Goal: Task Accomplishment & Management: Complete application form

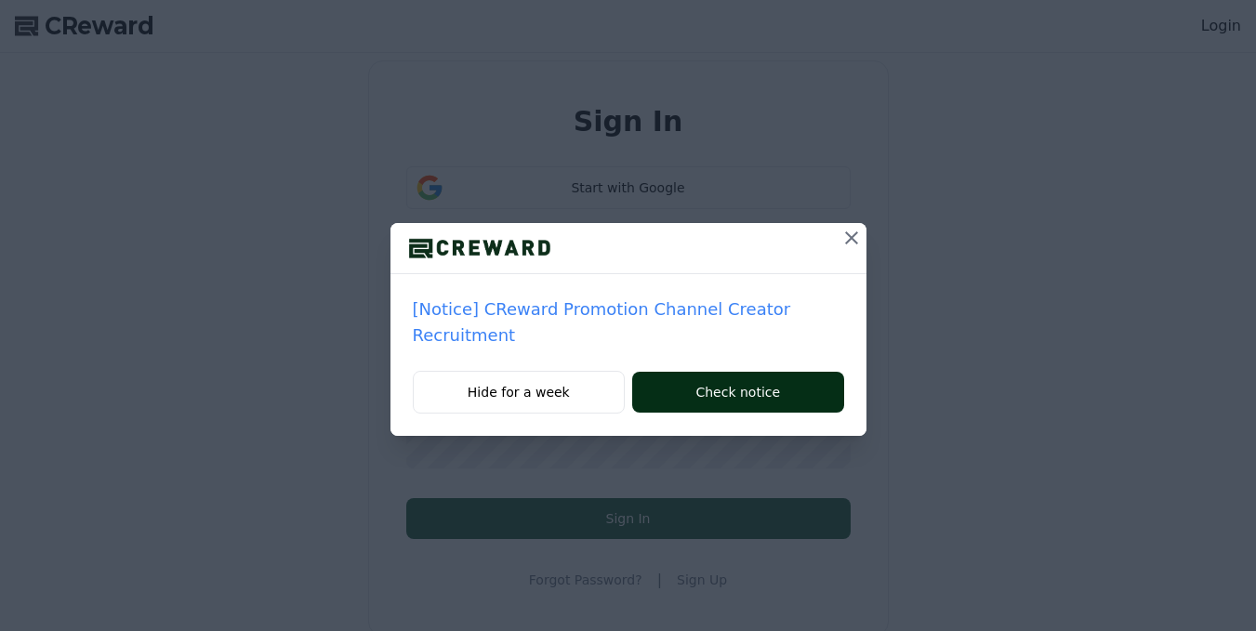
click at [791, 374] on button "Check notice" at bounding box center [737, 392] width 211 height 41
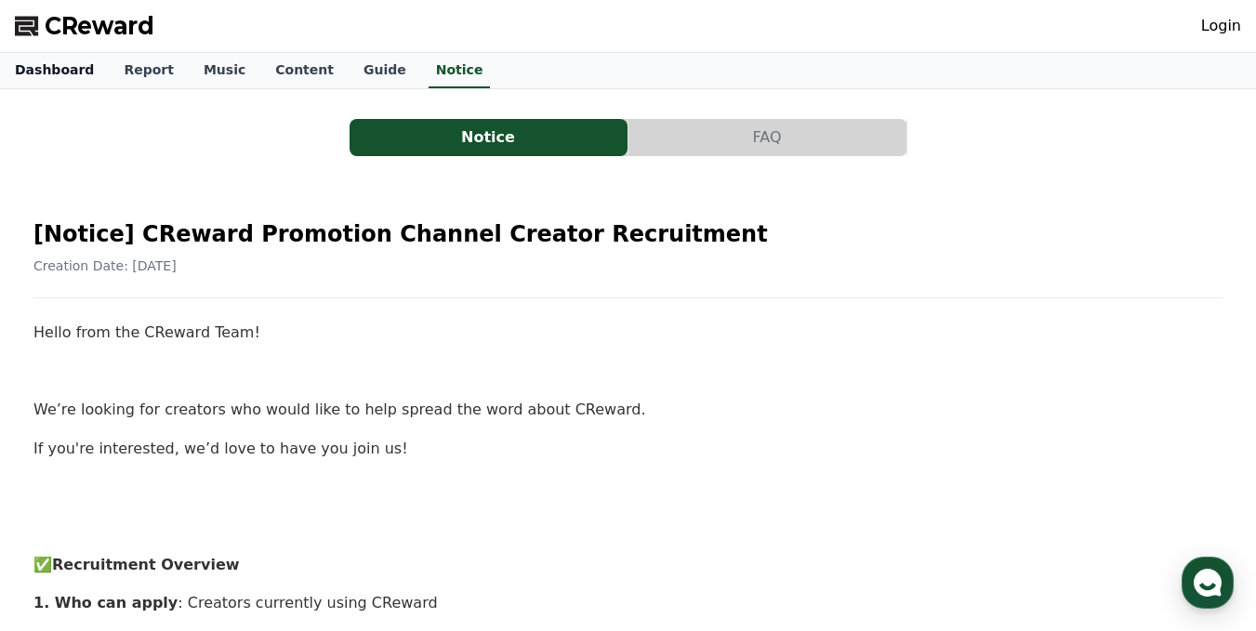
click at [67, 72] on link "Dashboard" at bounding box center [54, 70] width 109 height 35
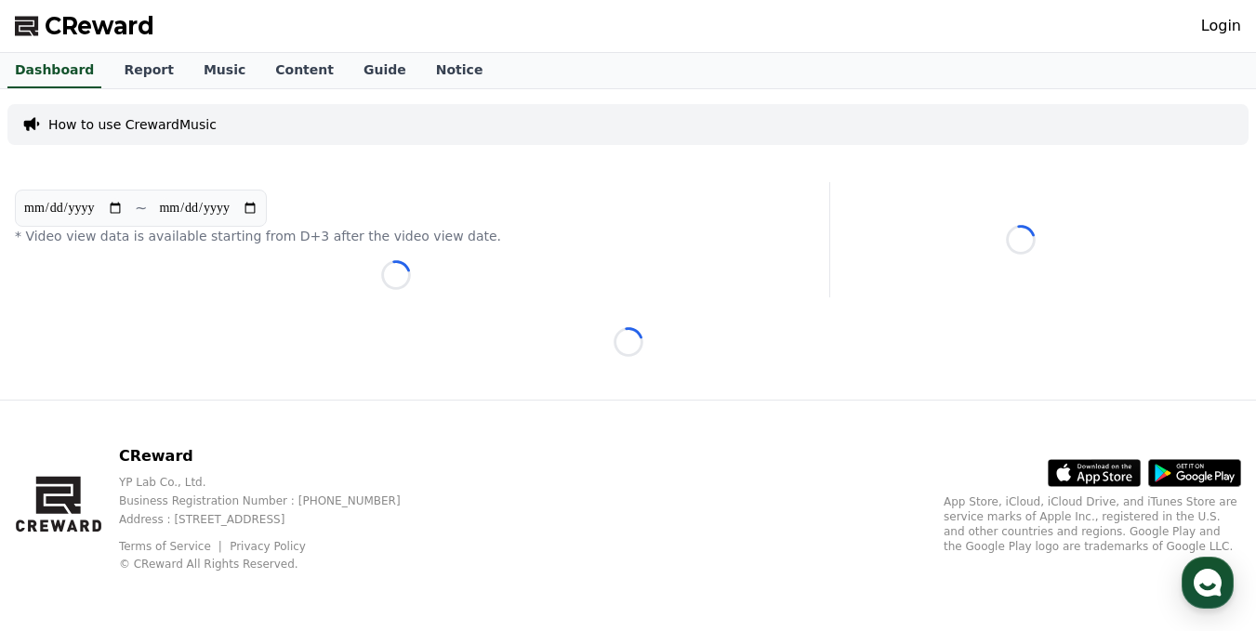
click at [1225, 24] on link "Login" at bounding box center [1221, 26] width 40 height 22
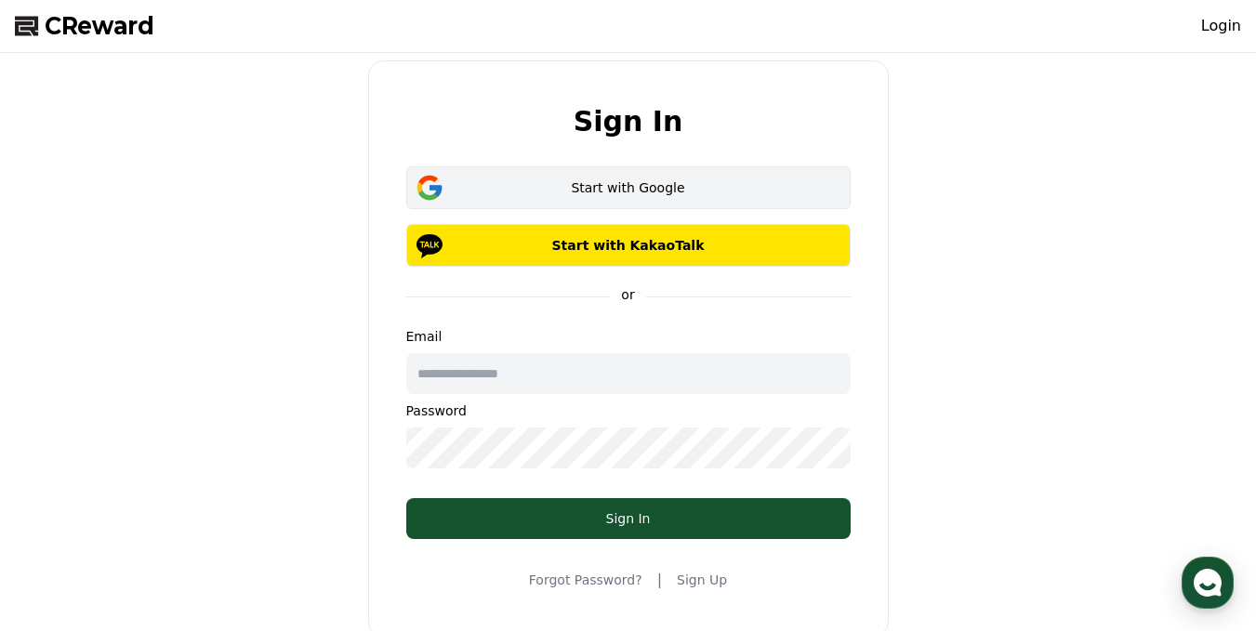
click at [496, 180] on div "Start with Google" at bounding box center [628, 187] width 390 height 19
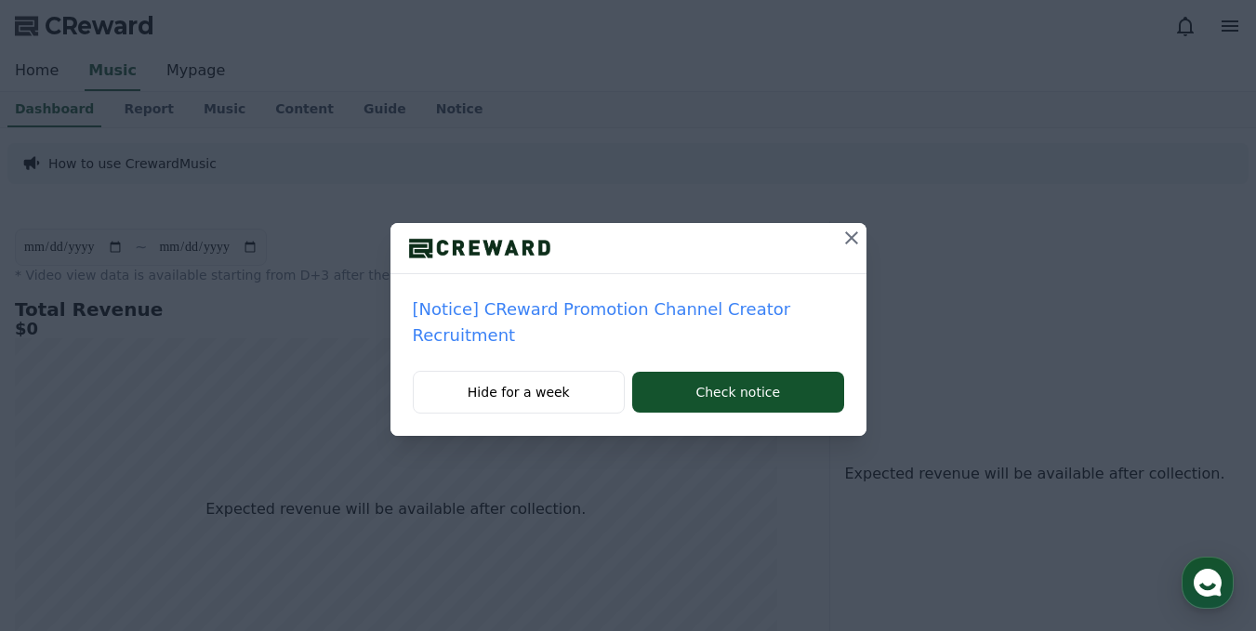
click at [840, 231] on button at bounding box center [851, 238] width 30 height 30
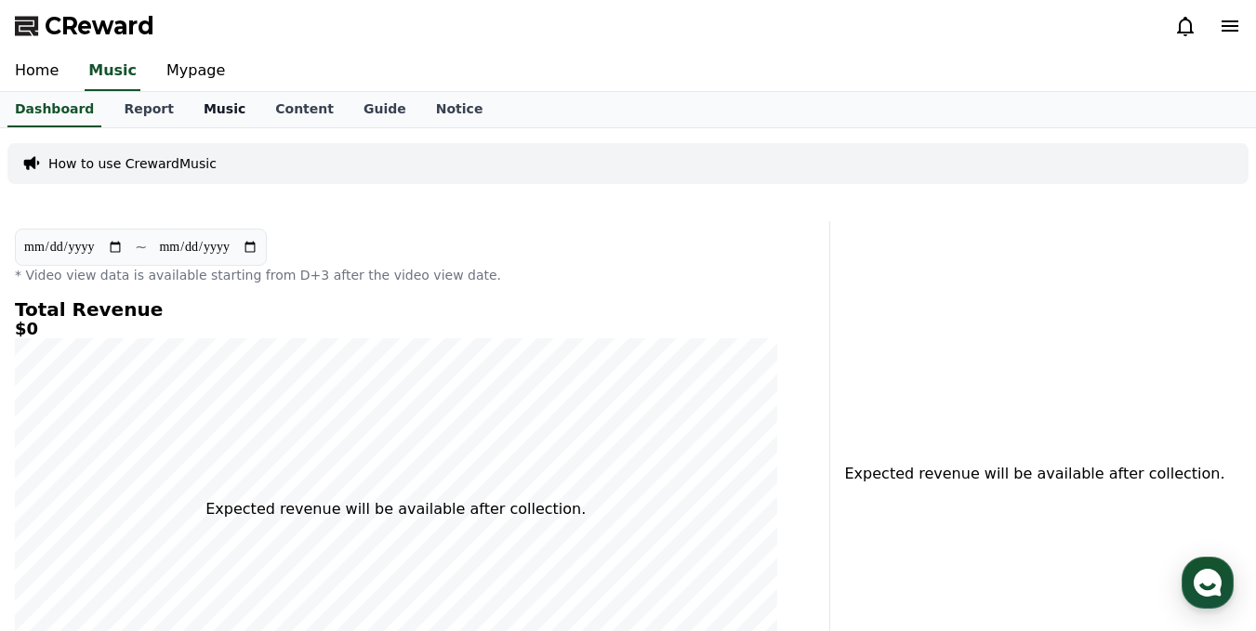
click at [206, 108] on link "Music" at bounding box center [225, 109] width 72 height 35
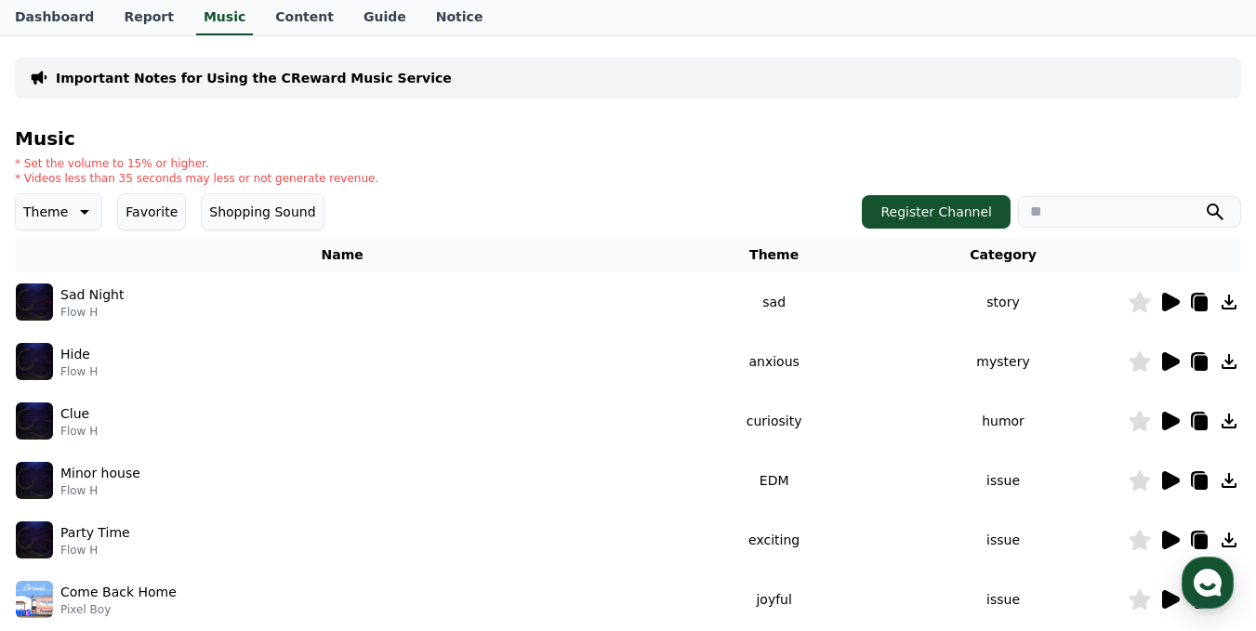
scroll to position [112, 0]
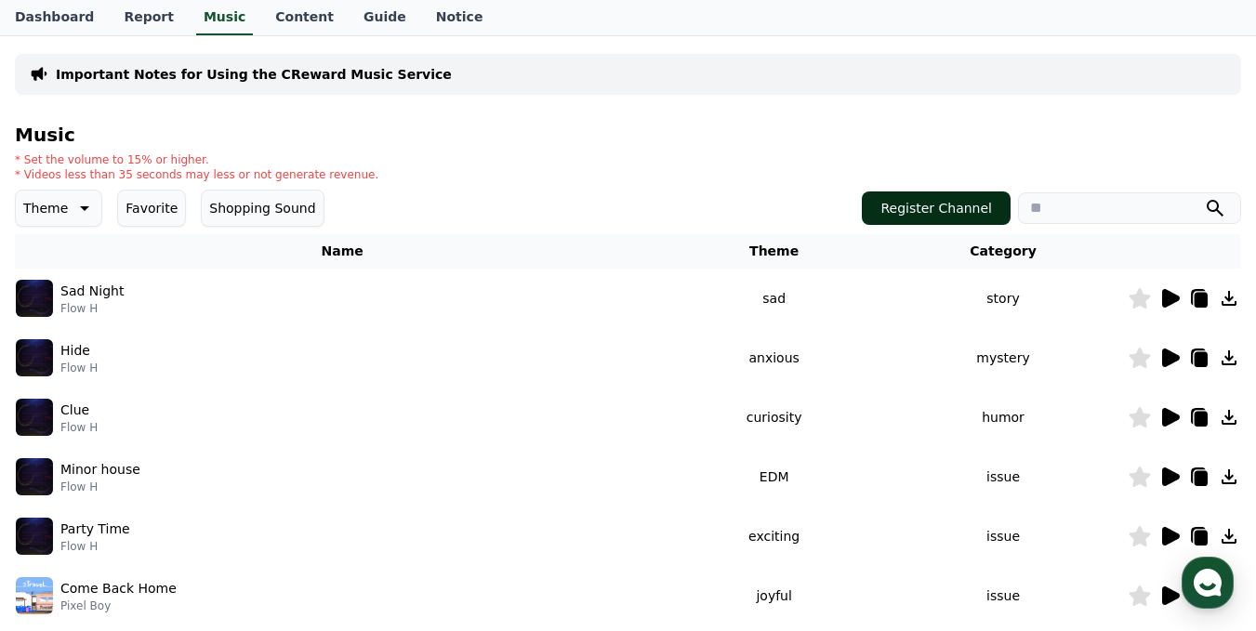
click at [914, 203] on button "Register Channel" at bounding box center [935, 207] width 149 height 33
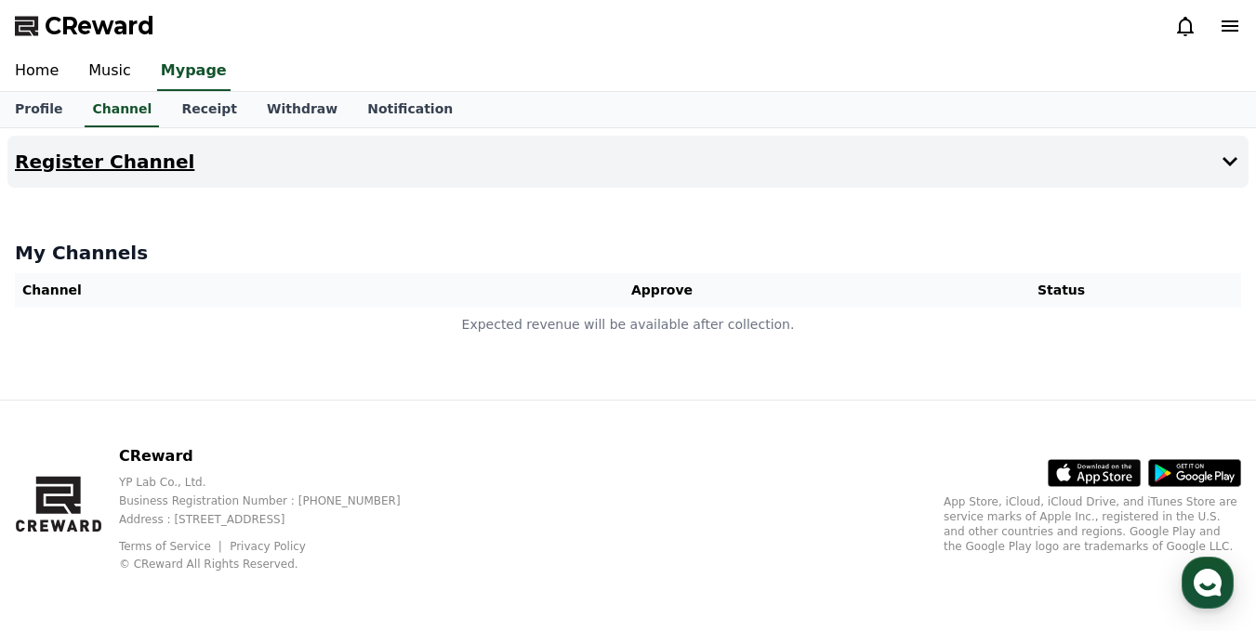
click at [185, 174] on button "Register Channel" at bounding box center [627, 162] width 1241 height 52
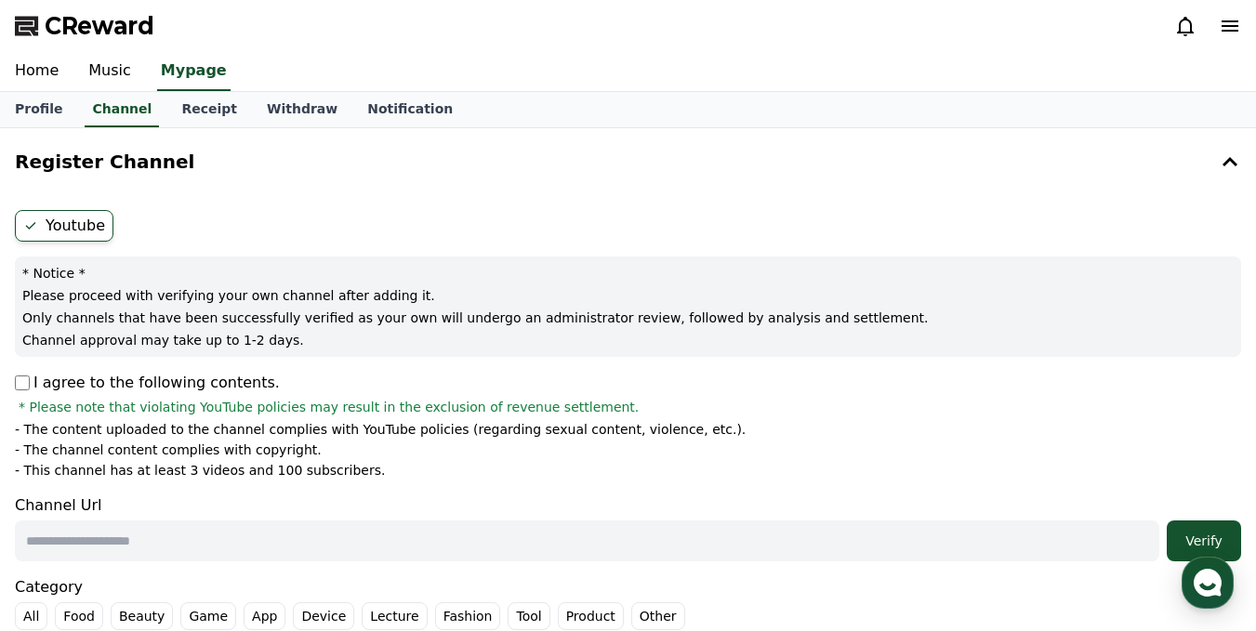
click at [191, 541] on input "text" at bounding box center [587, 540] width 1144 height 41
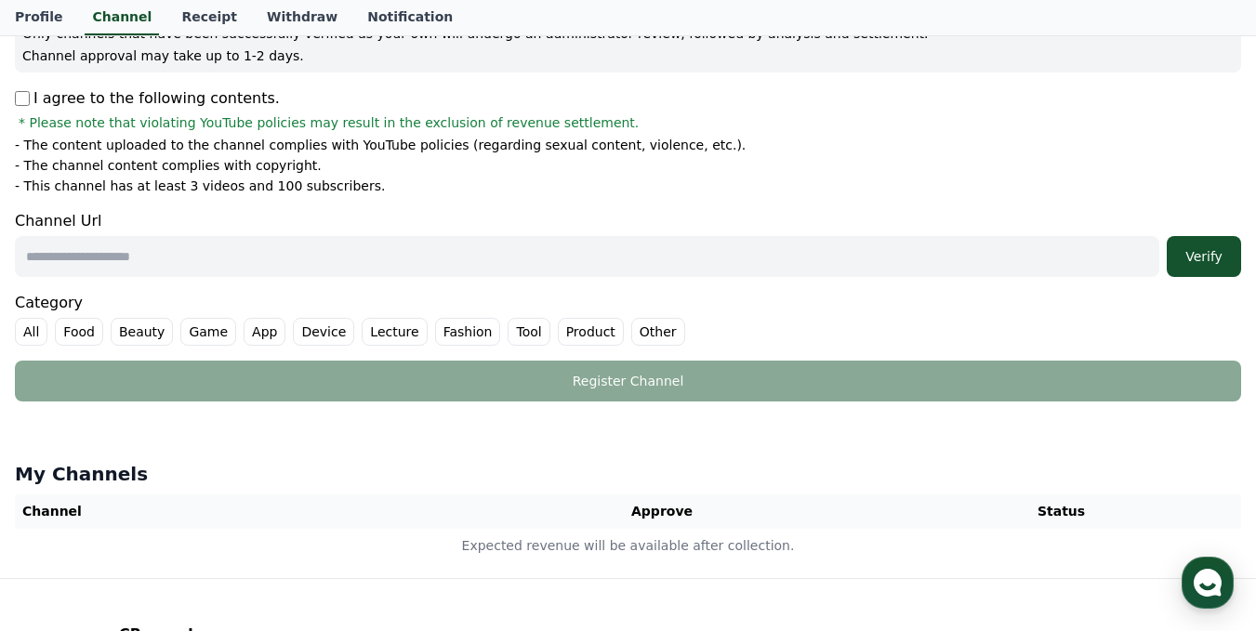
scroll to position [287, 0]
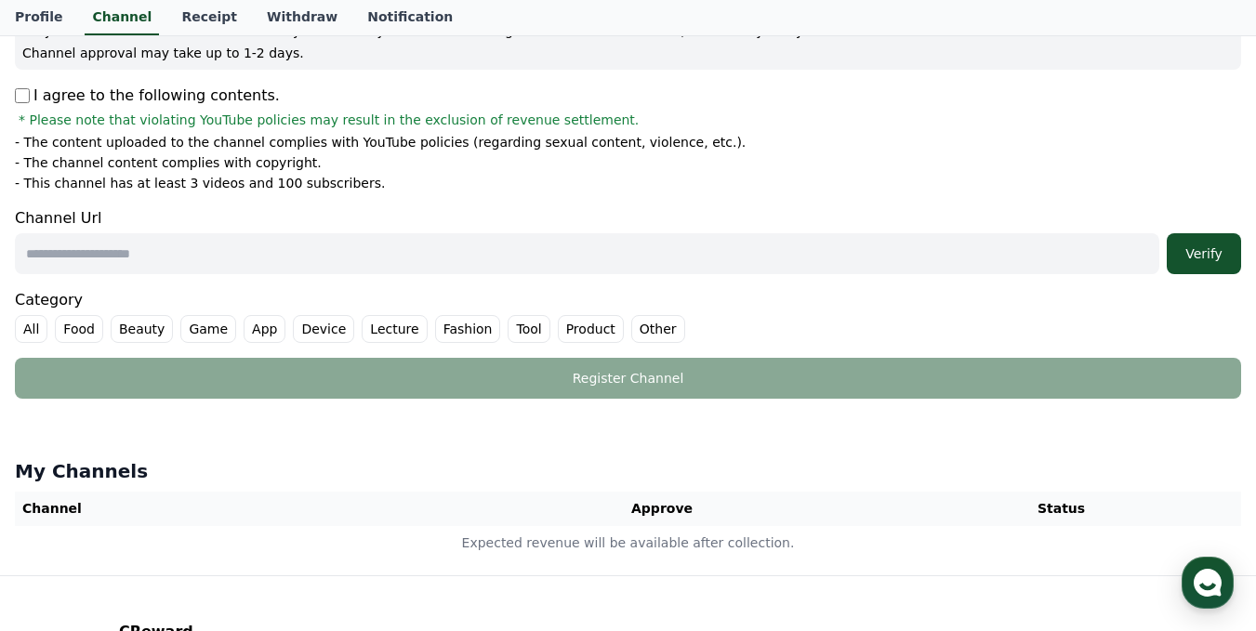
paste input "**********"
type input "**********"
click at [1197, 261] on div "Verify" at bounding box center [1203, 253] width 59 height 19
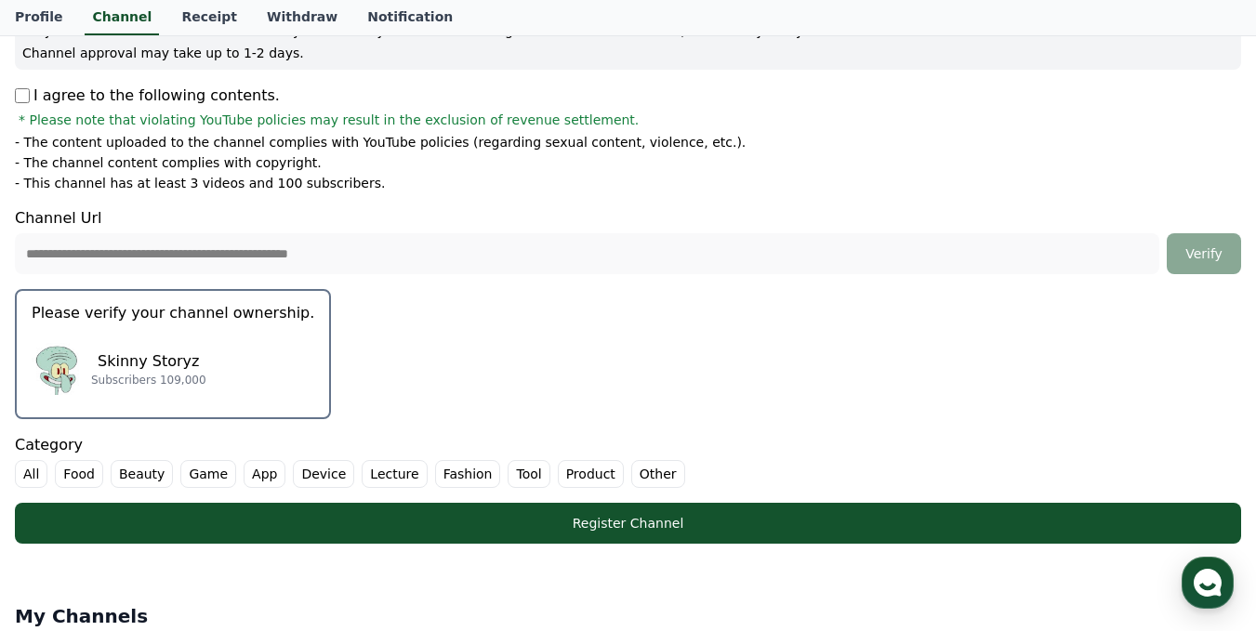
click at [267, 355] on div "Skinny Storyz Subscribers 109,000" at bounding box center [173, 369] width 283 height 74
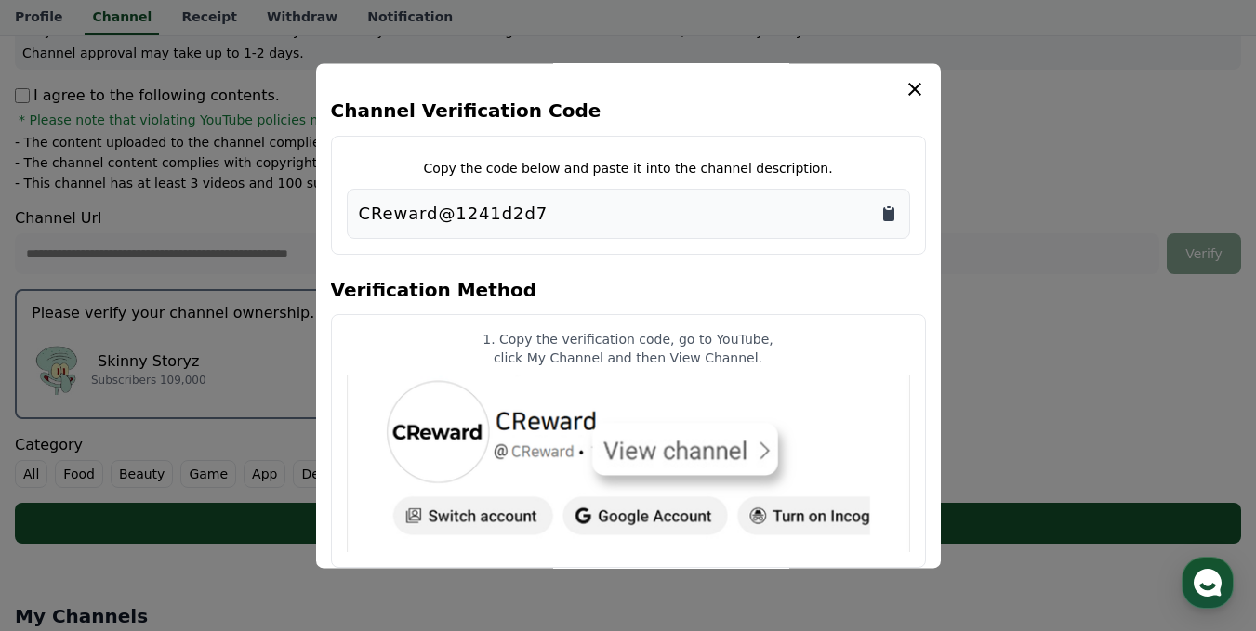
click at [884, 213] on icon "Copy to clipboard" at bounding box center [888, 214] width 11 height 14
click at [914, 436] on article "1. Copy the verification code, go to YouTube, click My Channel and then View Ch…" at bounding box center [628, 441] width 595 height 255
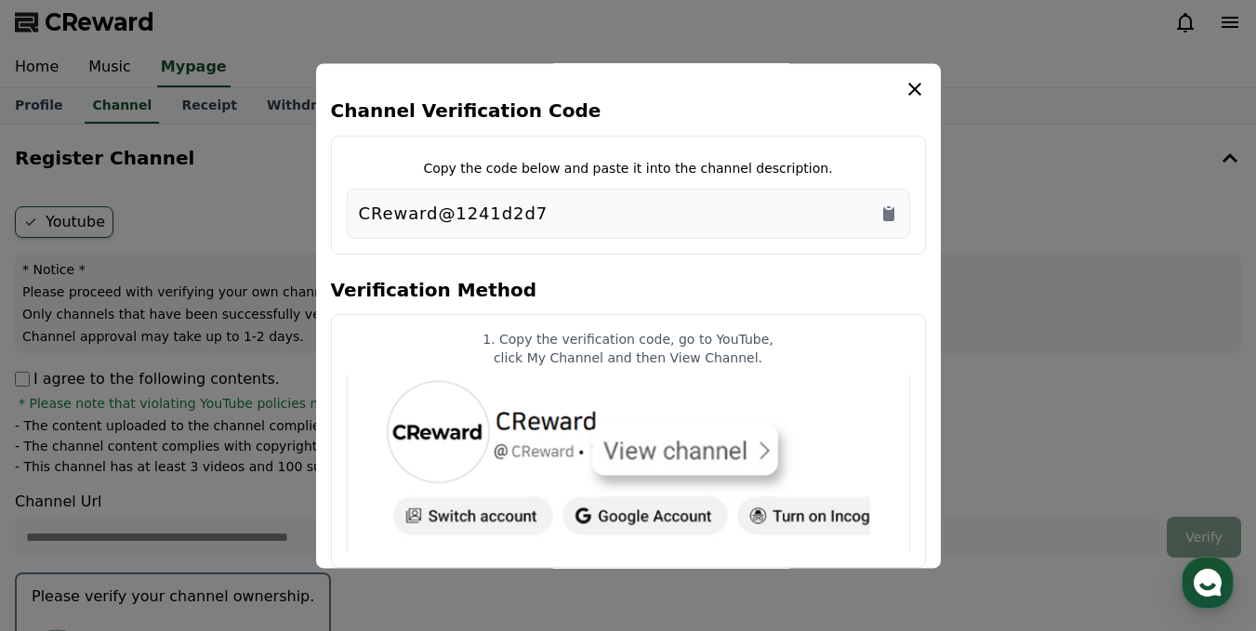
scroll to position [0, 0]
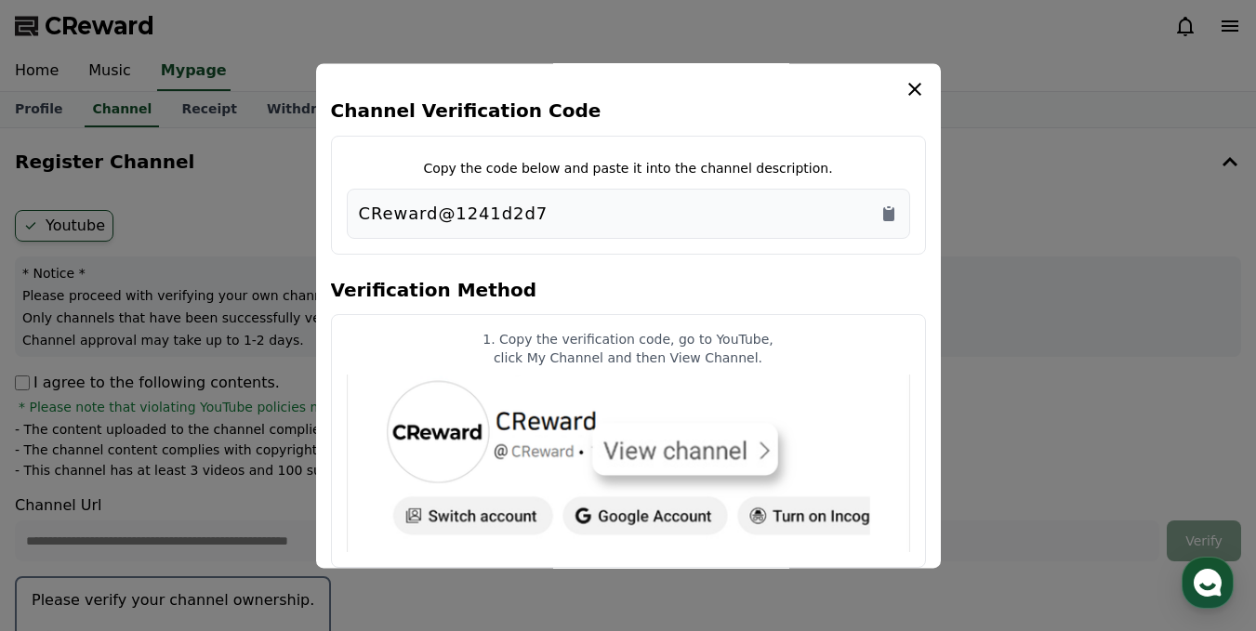
click at [651, 475] on img "modal" at bounding box center [628, 464] width 563 height 178
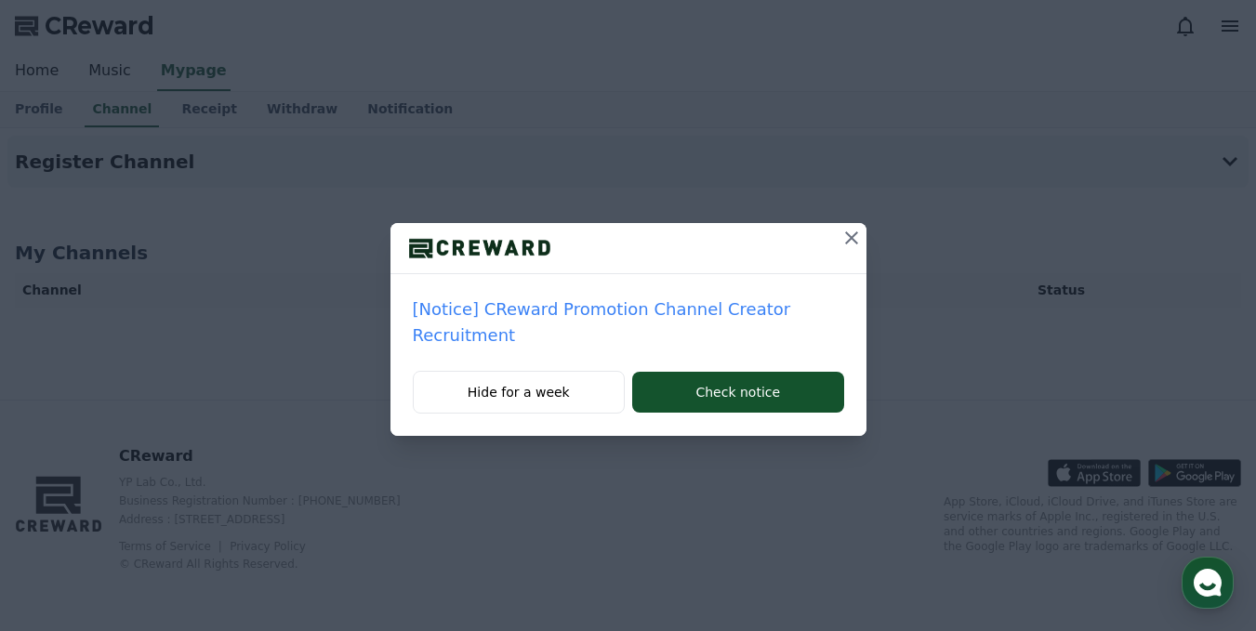
click at [855, 243] on icon at bounding box center [851, 237] width 13 height 13
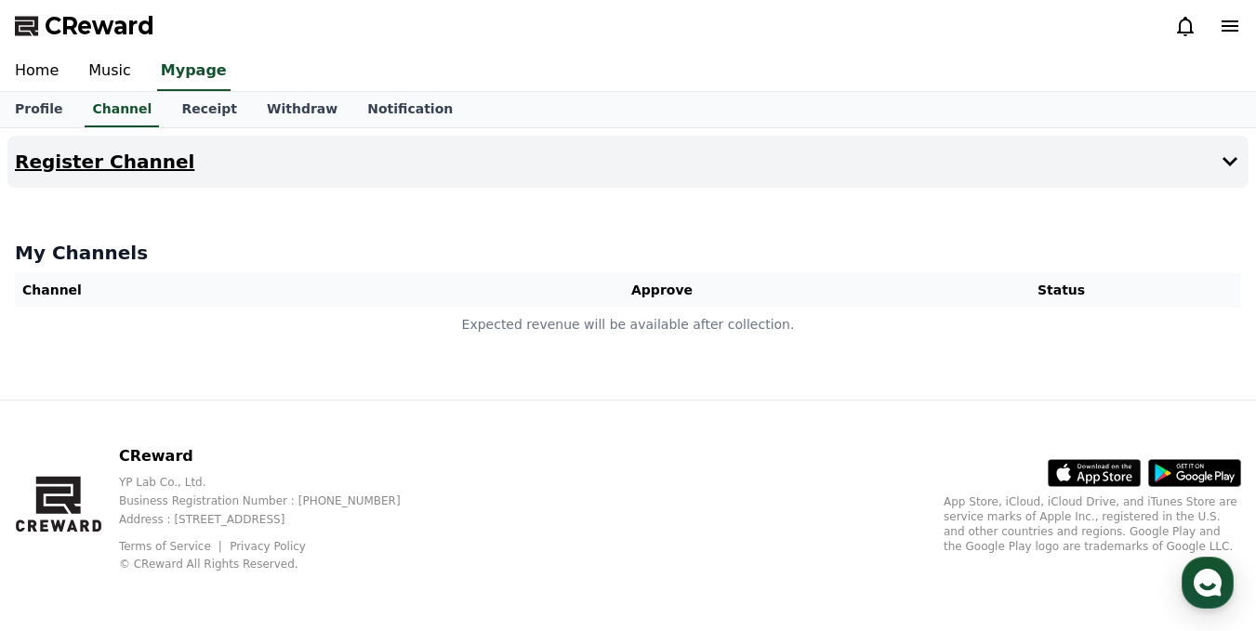
click at [202, 163] on button "Register Channel" at bounding box center [627, 162] width 1241 height 52
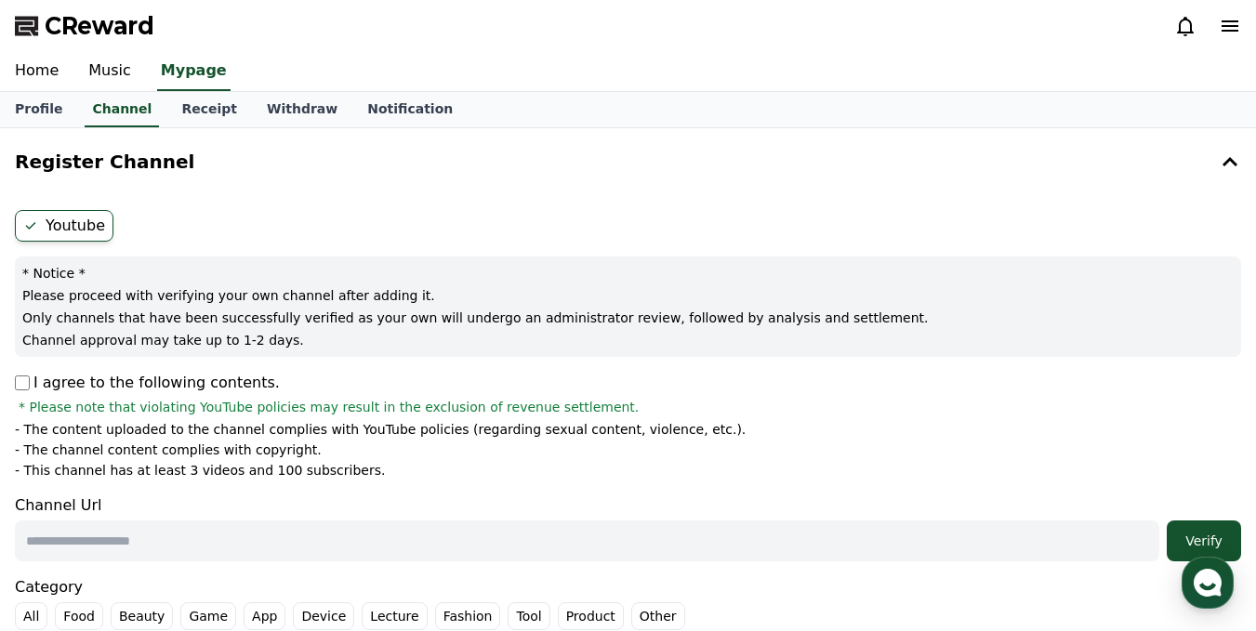
click at [139, 541] on input "text" at bounding box center [587, 540] width 1144 height 41
paste input "**********"
type input "*"
click at [414, 523] on input "text" at bounding box center [587, 540] width 1144 height 41
type input "**********"
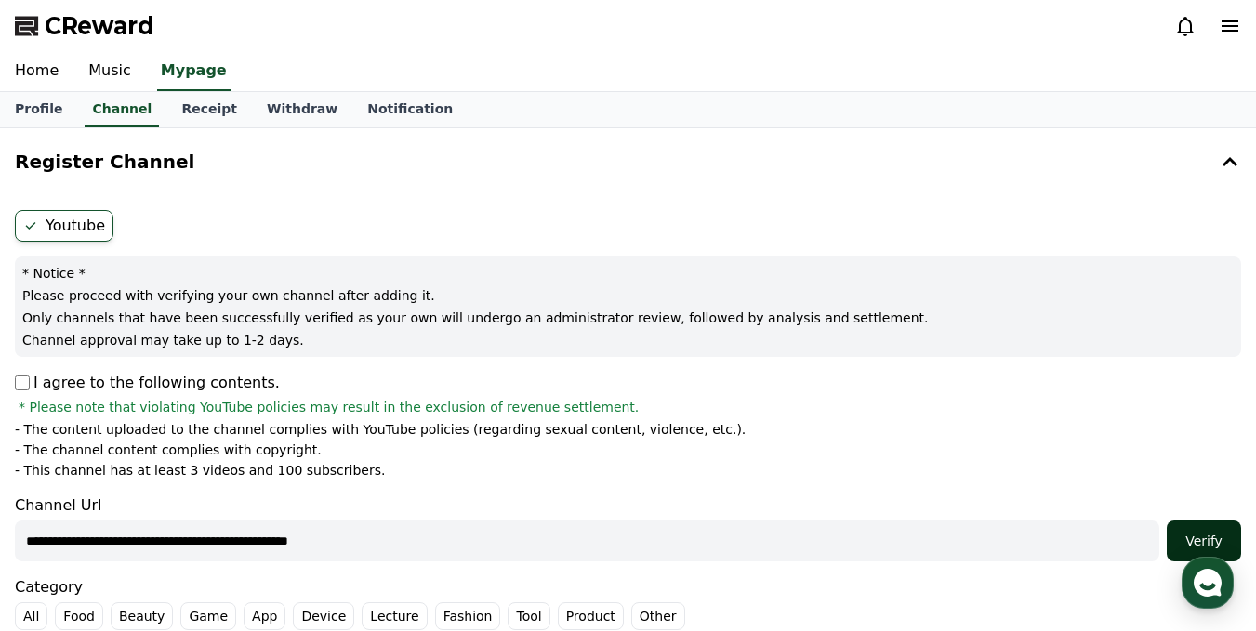
click at [1216, 546] on div "Verify" at bounding box center [1203, 541] width 59 height 19
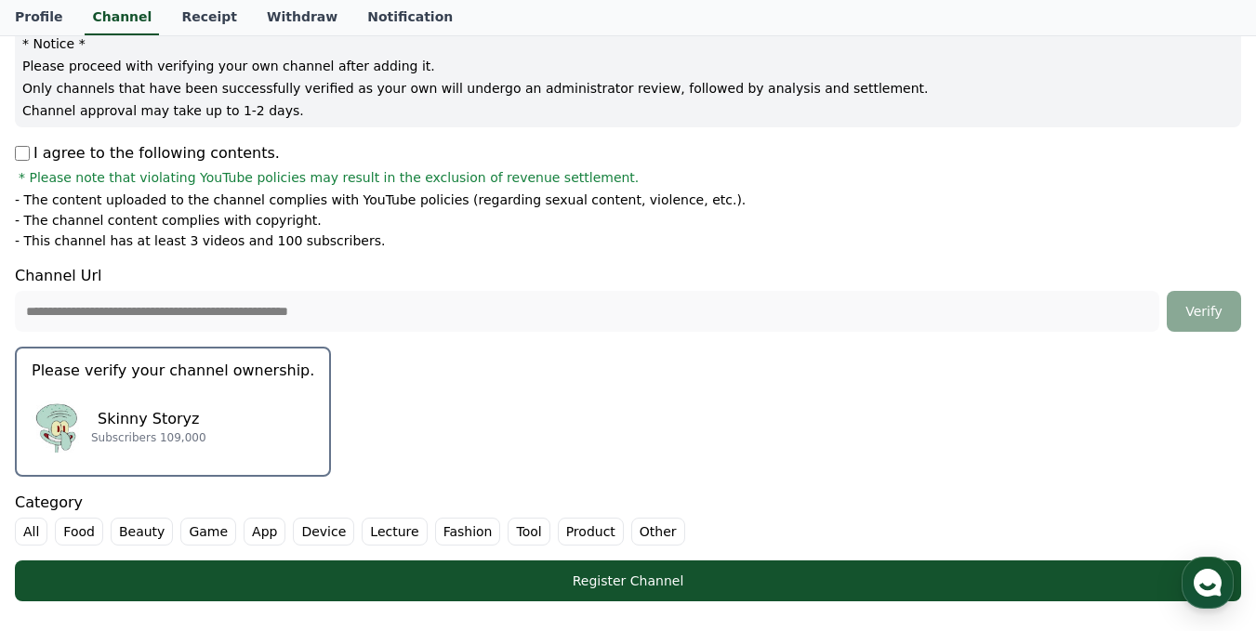
scroll to position [256, 0]
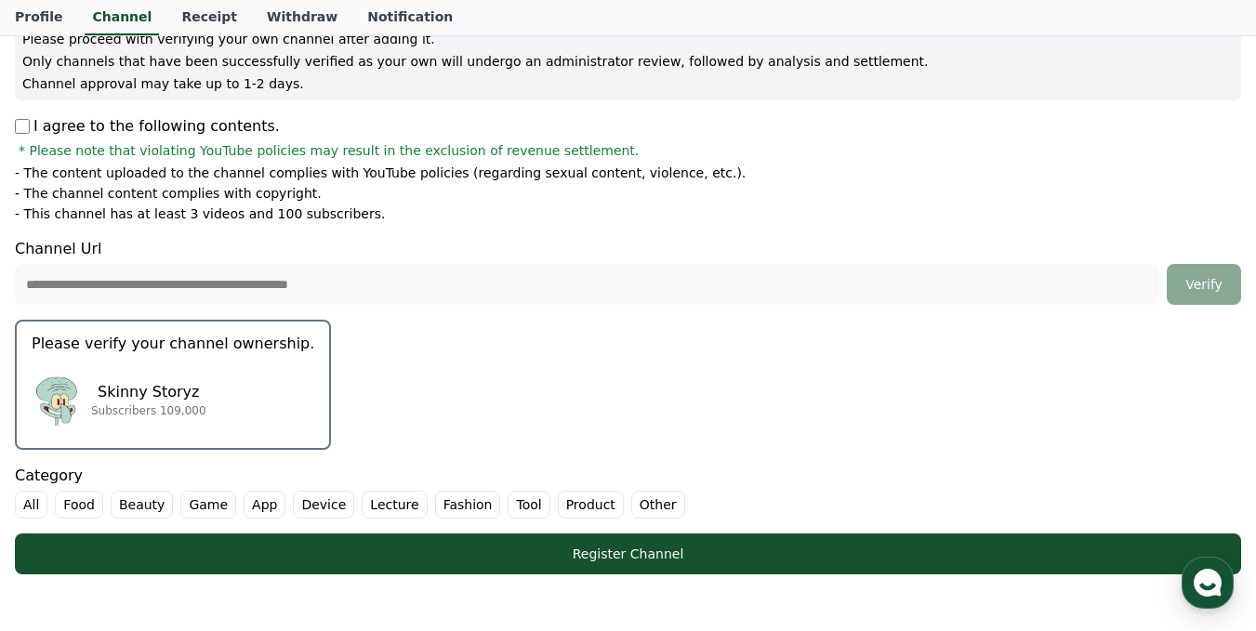
click at [211, 378] on div "Skinny Storyz Subscribers 109,000" at bounding box center [173, 399] width 283 height 74
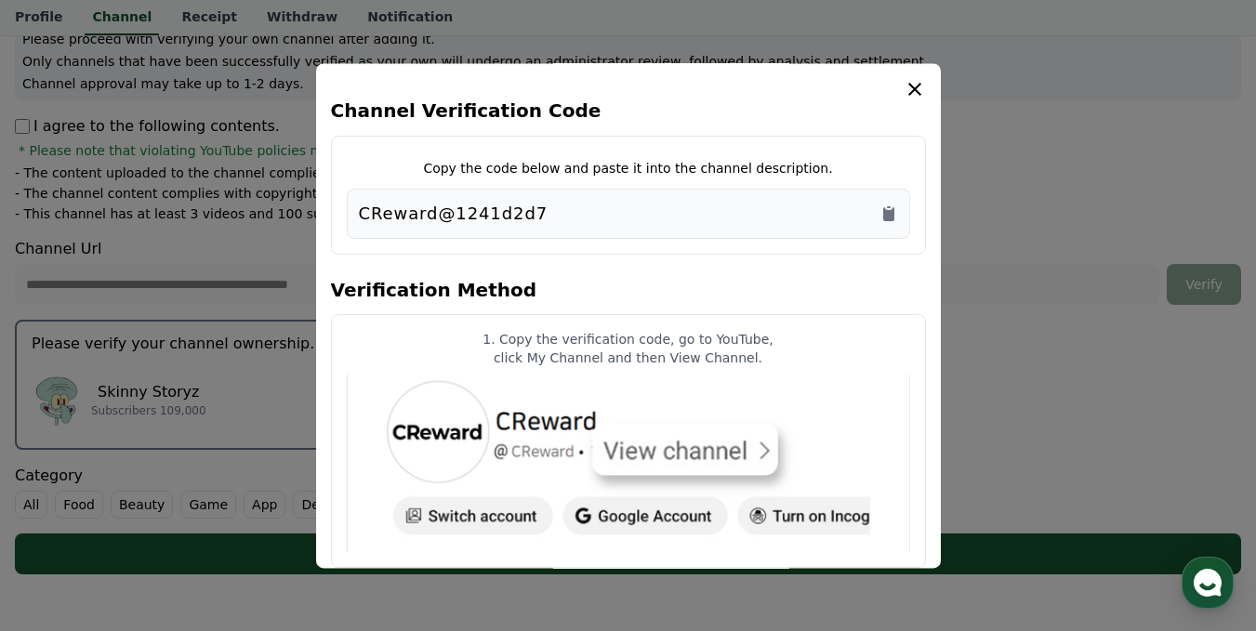
click at [917, 78] on icon "modal" at bounding box center [914, 89] width 22 height 22
click at [916, 86] on icon "modal" at bounding box center [914, 89] width 13 height 13
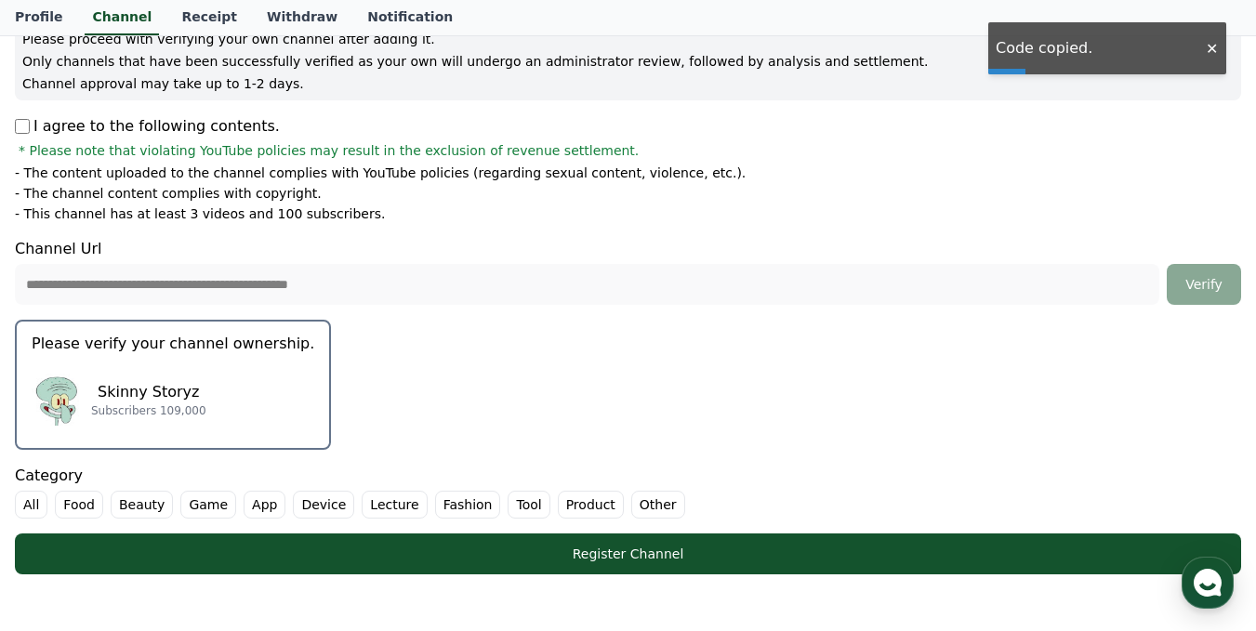
scroll to position [0, 0]
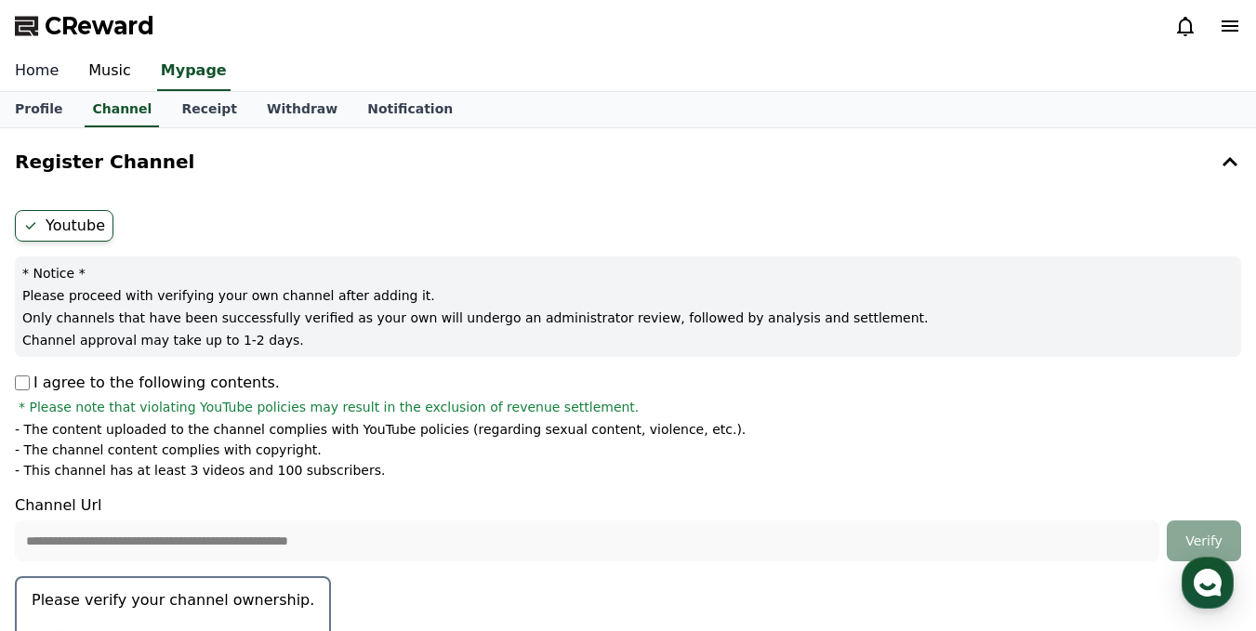
click at [52, 74] on link "Home" at bounding box center [36, 71] width 73 height 39
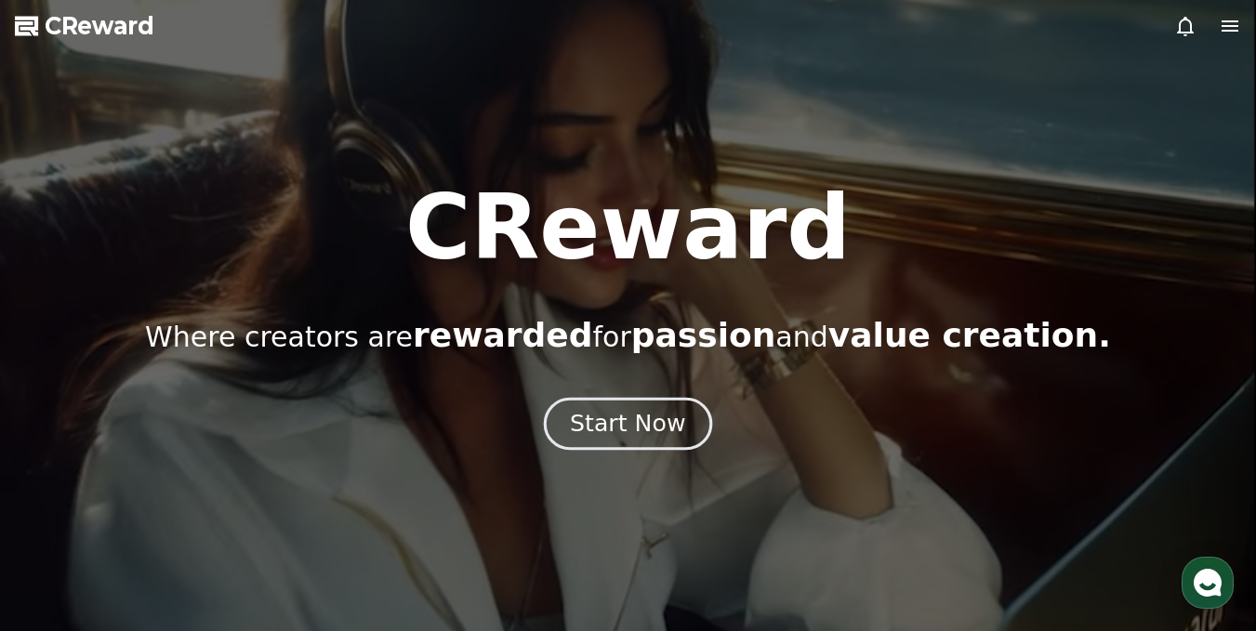
click at [606, 417] on div "Start Now" at bounding box center [627, 424] width 115 height 32
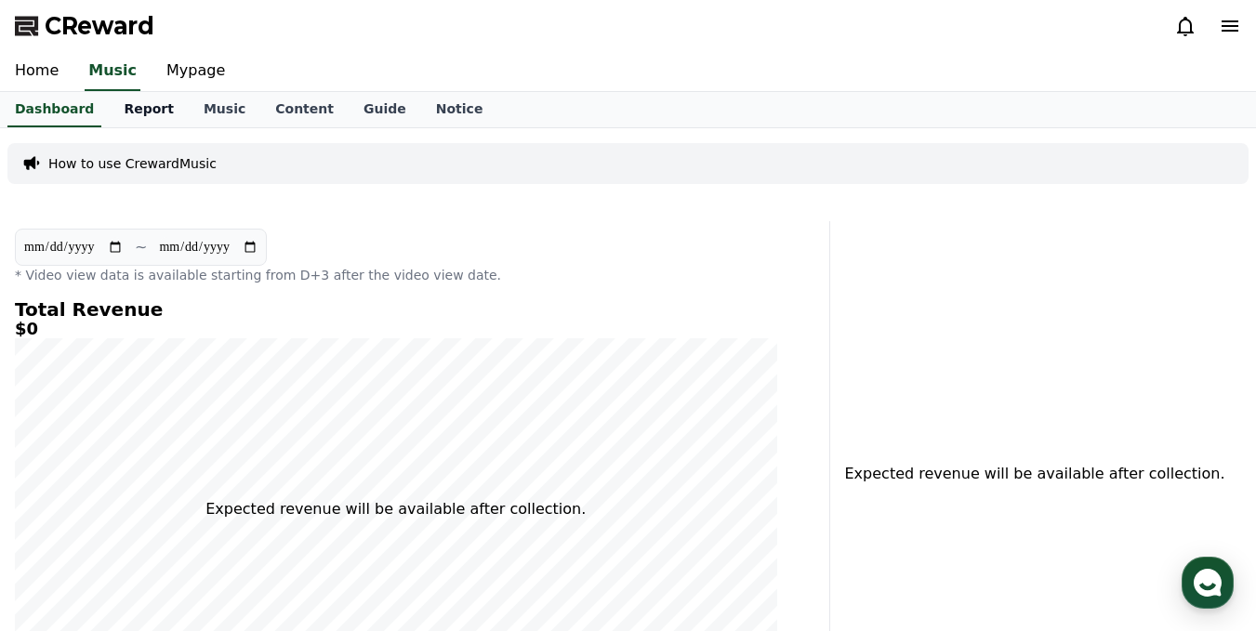
click at [119, 108] on link "Report" at bounding box center [149, 109] width 80 height 35
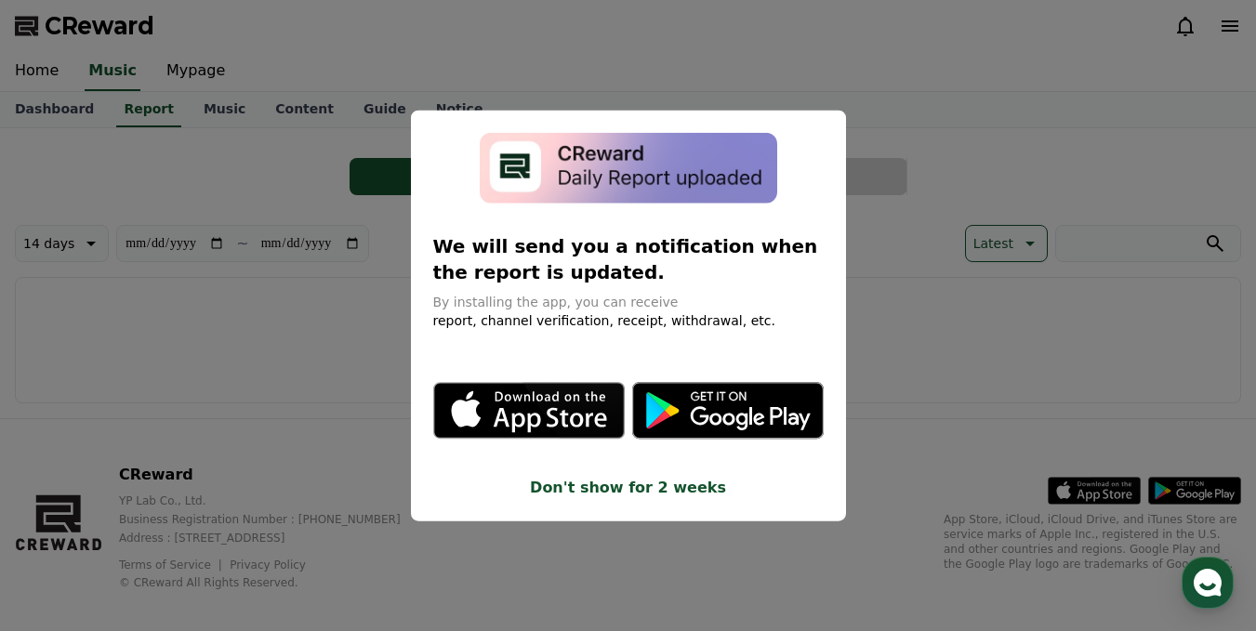
click at [207, 111] on button "close modal" at bounding box center [628, 315] width 1256 height 631
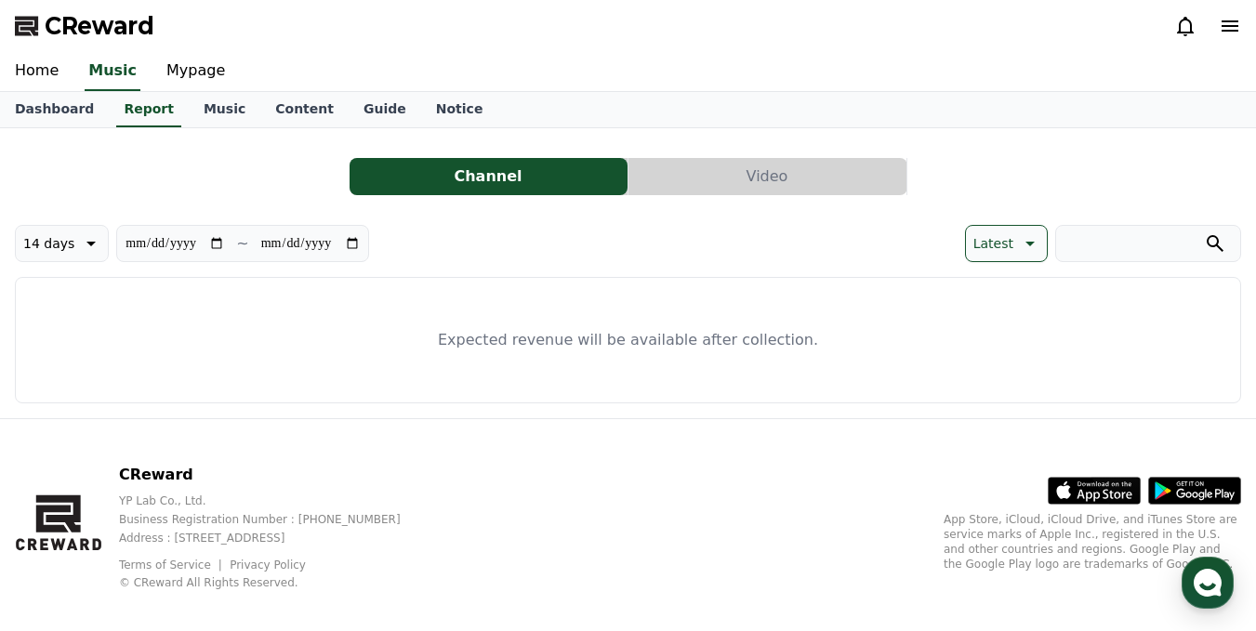
click at [207, 111] on link "Music" at bounding box center [225, 109] width 72 height 35
